Goal: Check status: Check status

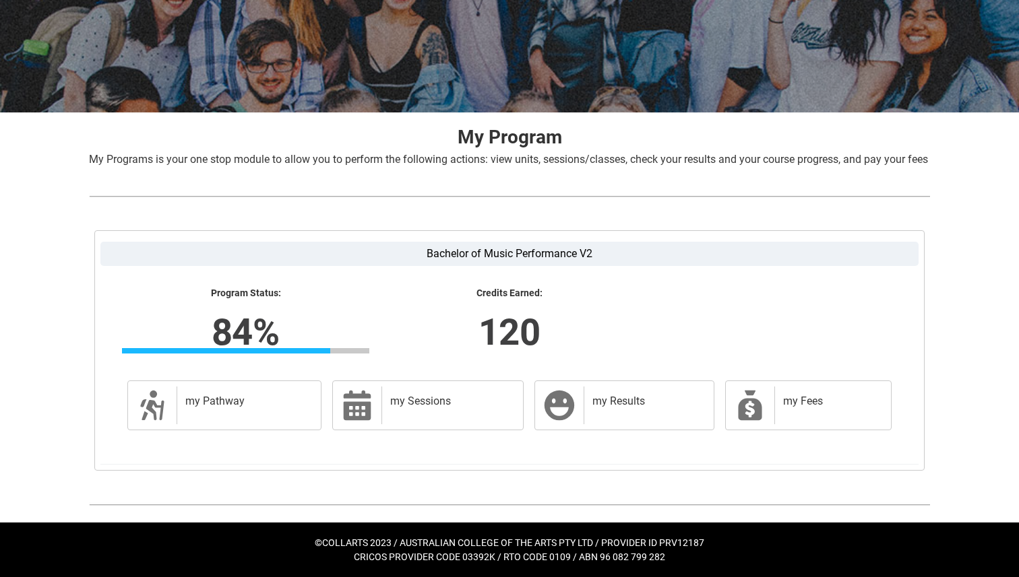
scroll to position [173, 0]
click at [642, 397] on h2 "my Results" at bounding box center [646, 401] width 108 height 13
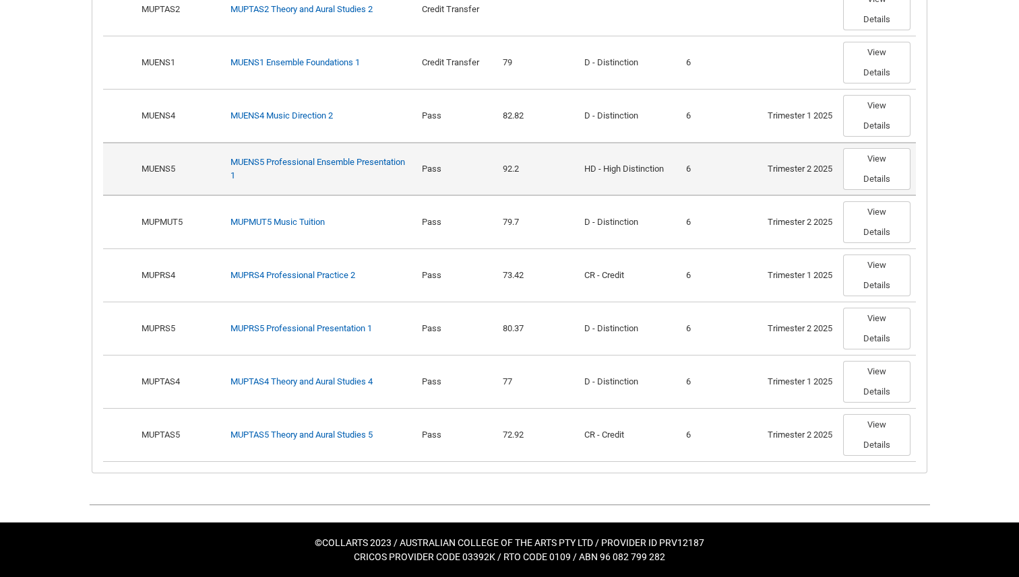
scroll to position [1139, 0]
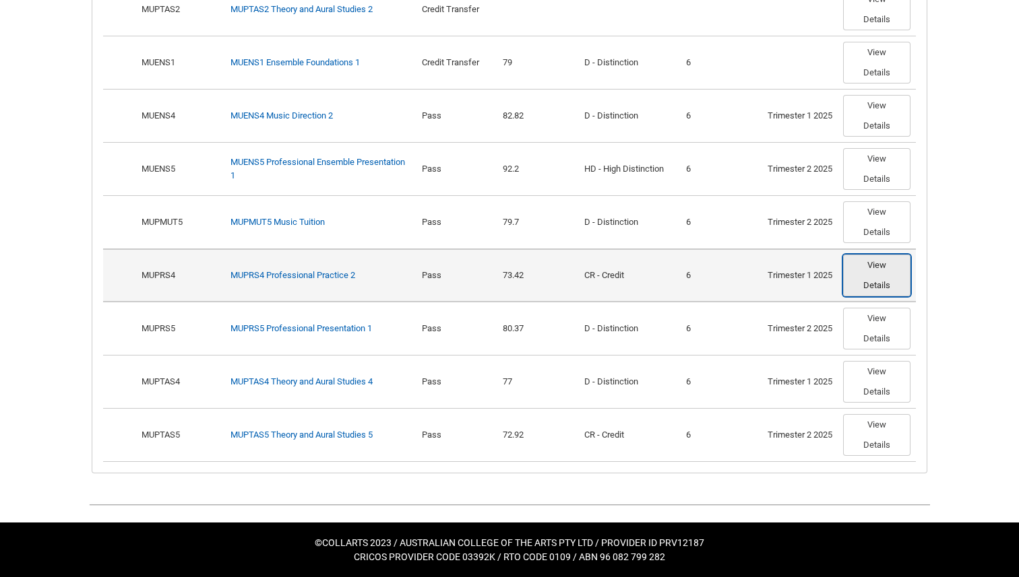
click at [883, 271] on button "View Details" at bounding box center [876, 276] width 67 height 42
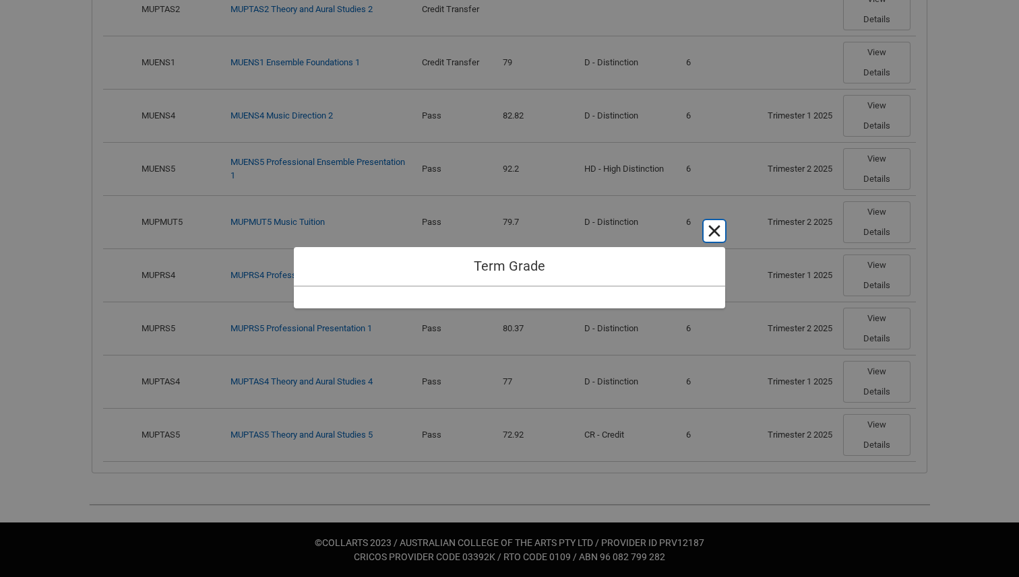
click at [709, 230] on button "Cancel and close" at bounding box center [714, 231] width 22 height 22
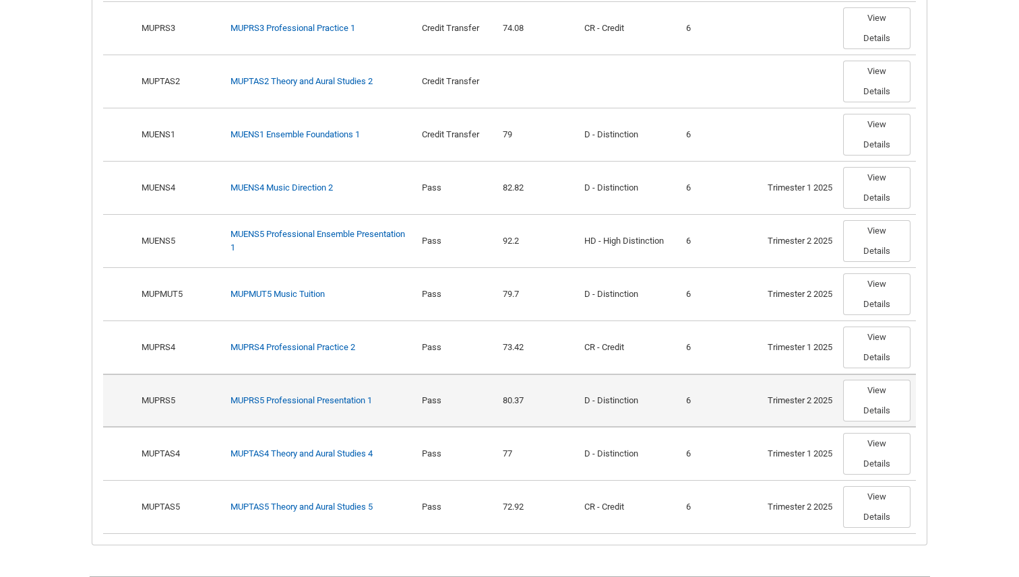
scroll to position [1052, 0]
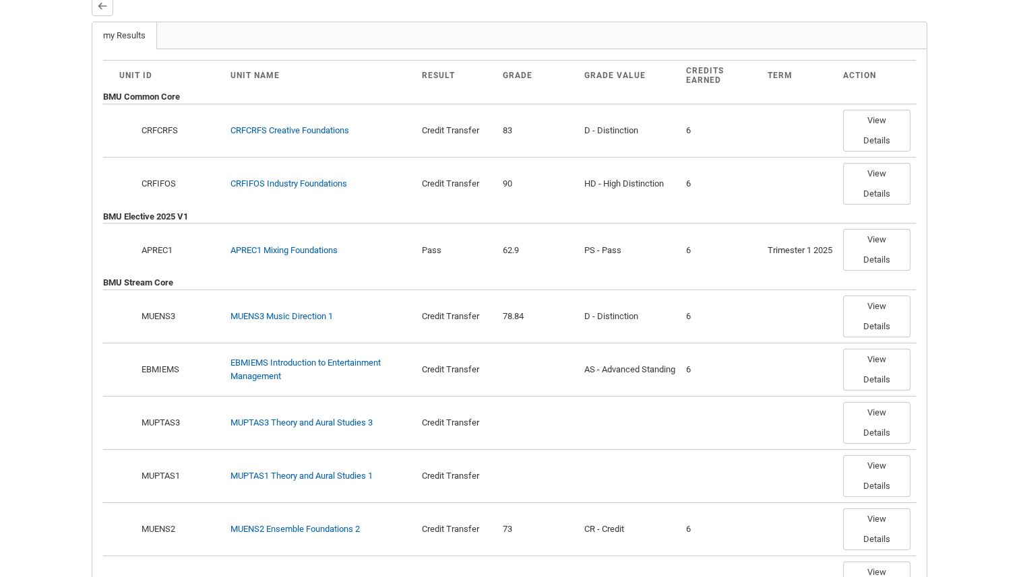
scroll to position [393, 0]
